Goal: Task Accomplishment & Management: Use online tool/utility

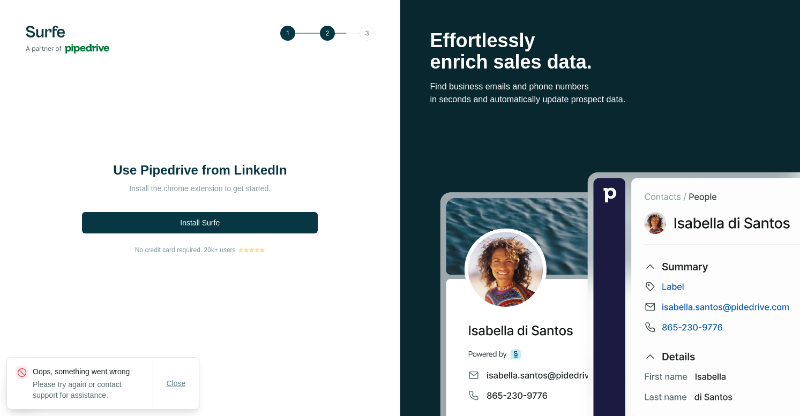
click at [175, 385] on span "Close" at bounding box center [176, 383] width 19 height 11
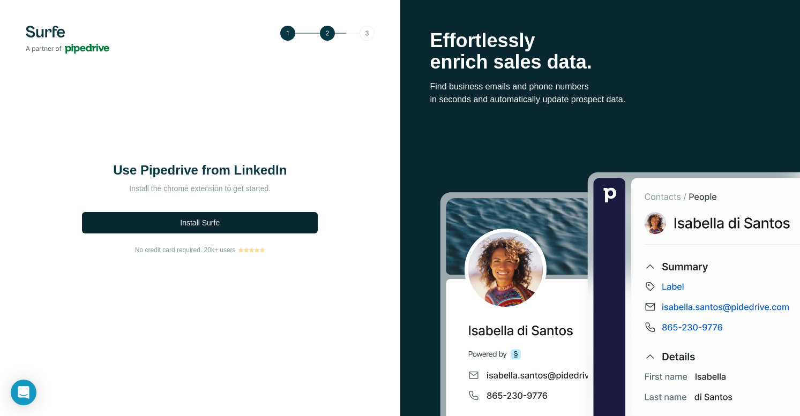
click at [210, 224] on span "Install Surfe" at bounding box center [200, 222] width 40 height 11
